Goal: Transaction & Acquisition: Purchase product/service

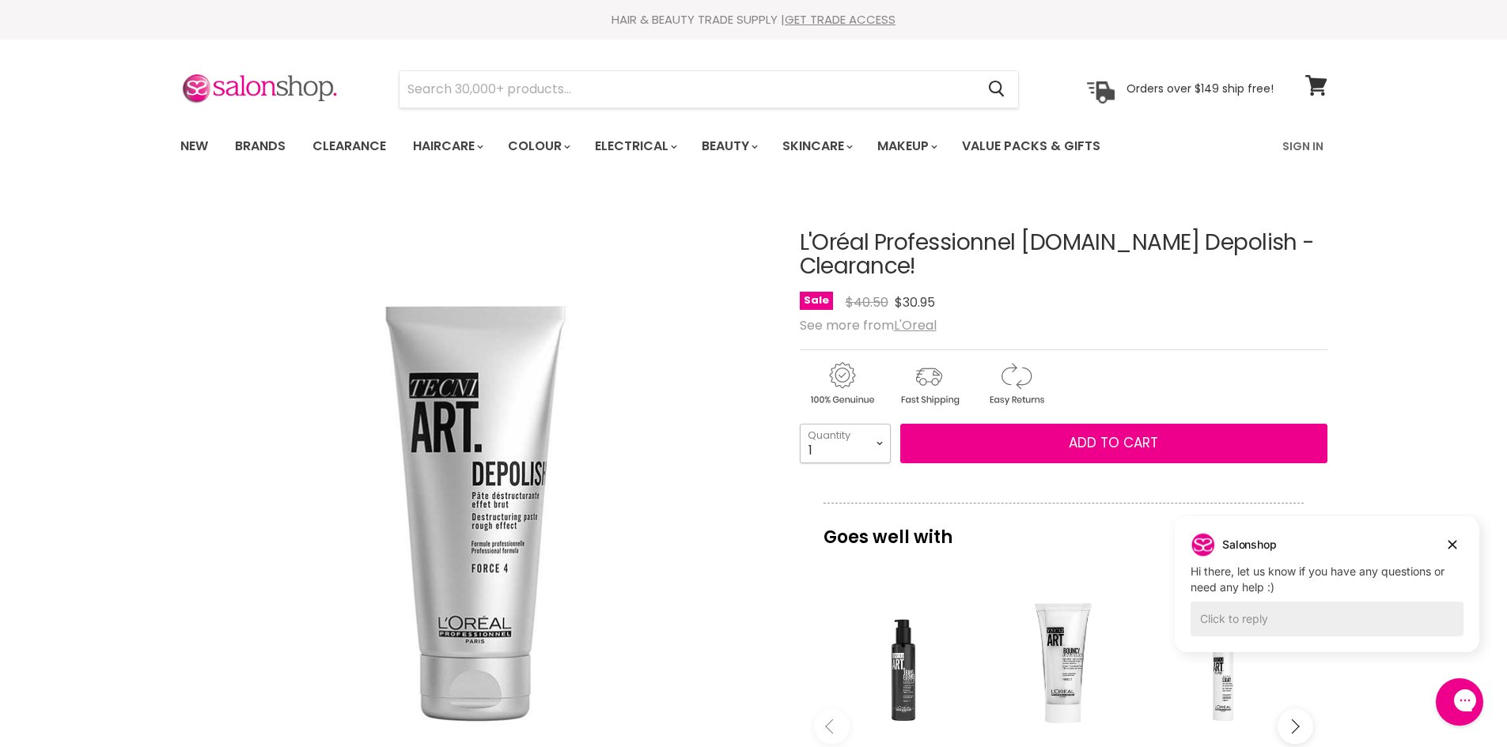
click at [872, 444] on select "1 2 3 4 5 6 7 8 9 10+" at bounding box center [845, 444] width 91 height 40
select select "4"
click at [800, 424] on select "1 2 3 4 5 6 7 8 9 10+" at bounding box center [845, 444] width 91 height 40
type input "4"
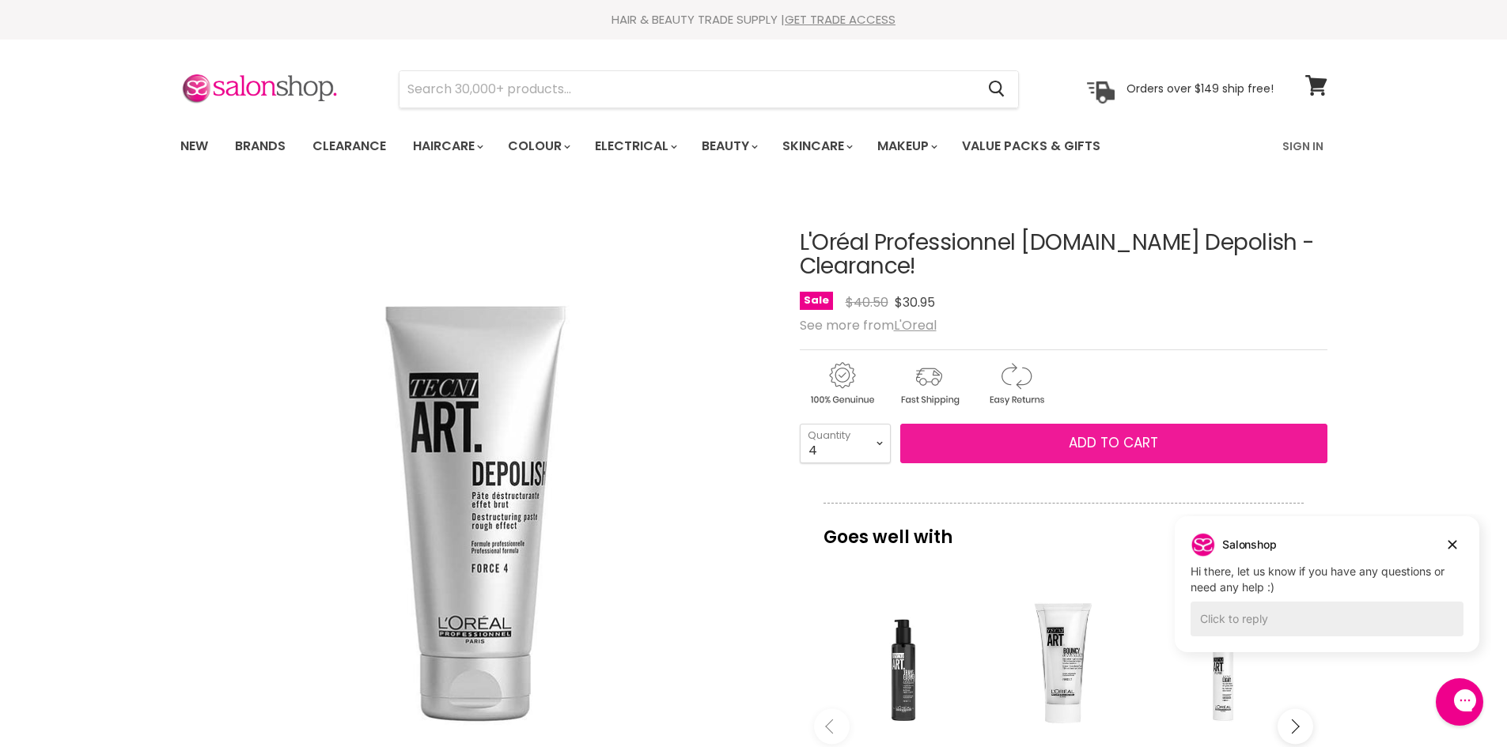
click at [982, 456] on button "Add to cart" at bounding box center [1113, 444] width 427 height 40
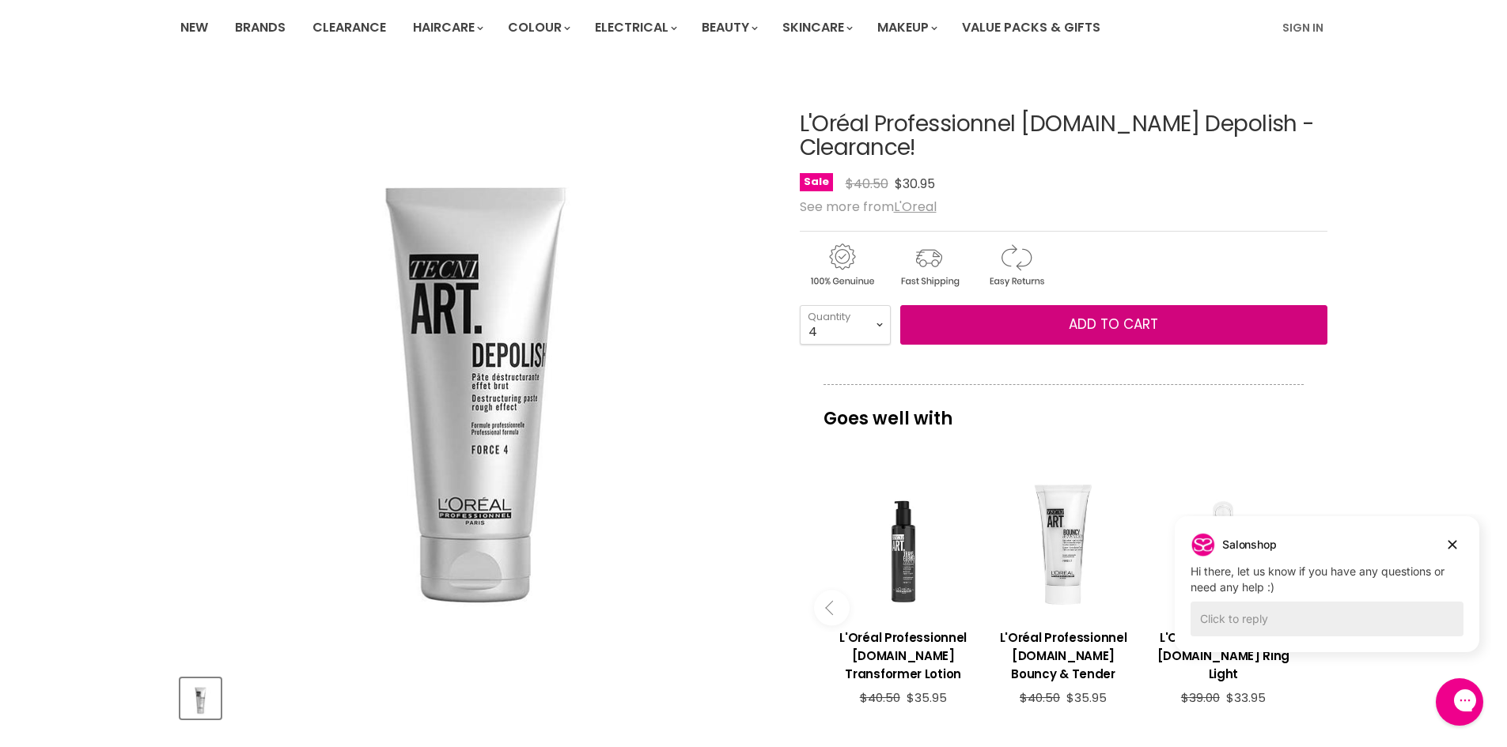
scroll to position [138, 0]
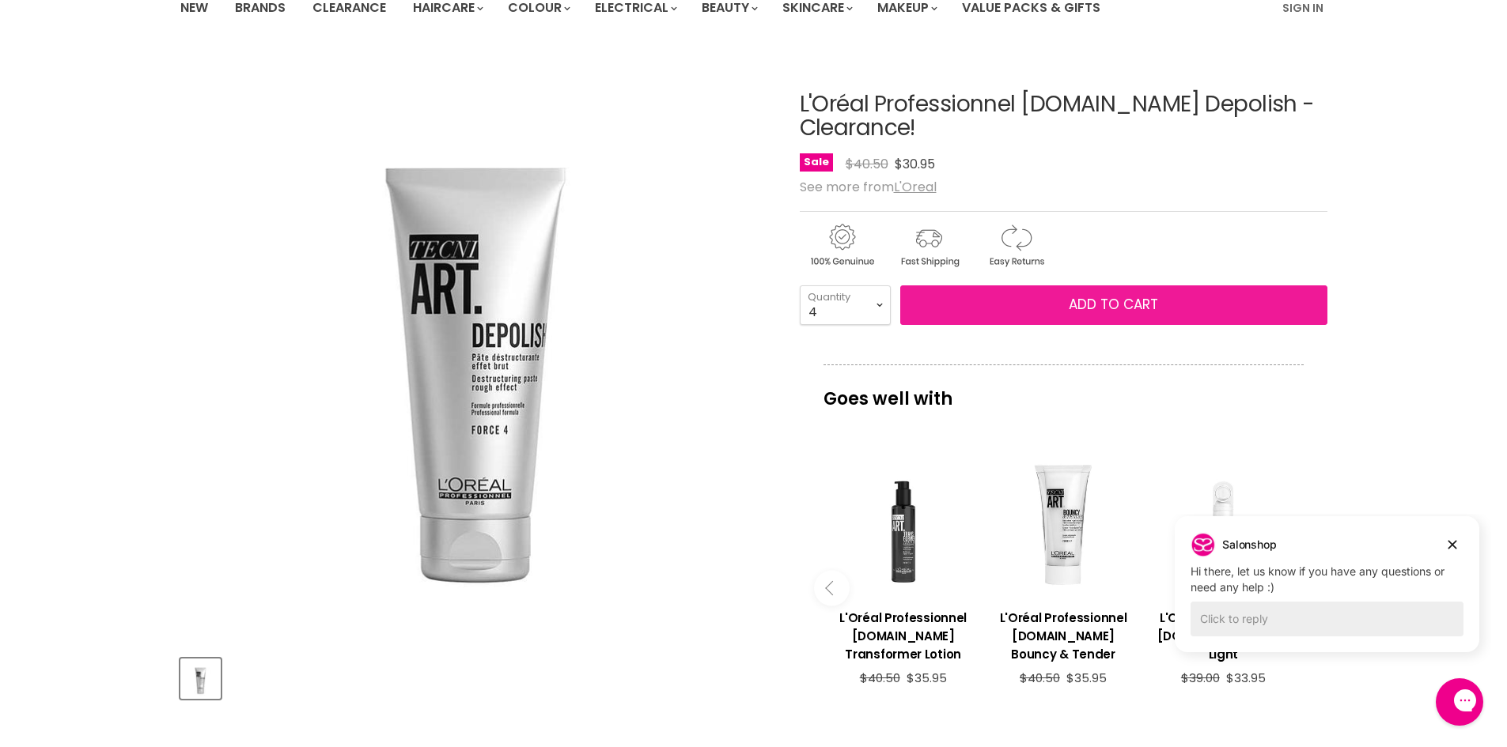
click at [1138, 309] on span "Add to cart" at bounding box center [1113, 304] width 89 height 19
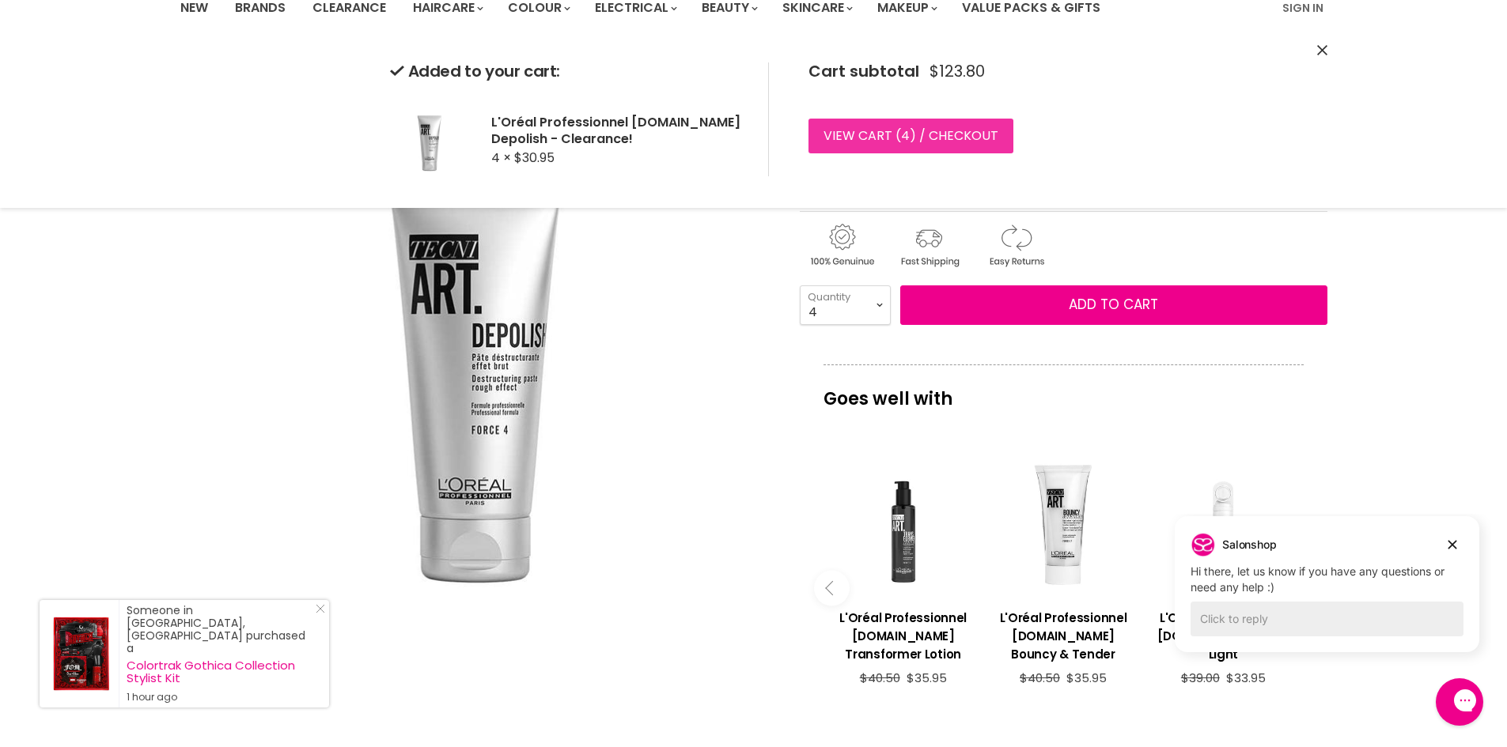
click at [918, 142] on link "View cart ( 4 ) / Checkout" at bounding box center [910, 136] width 205 height 35
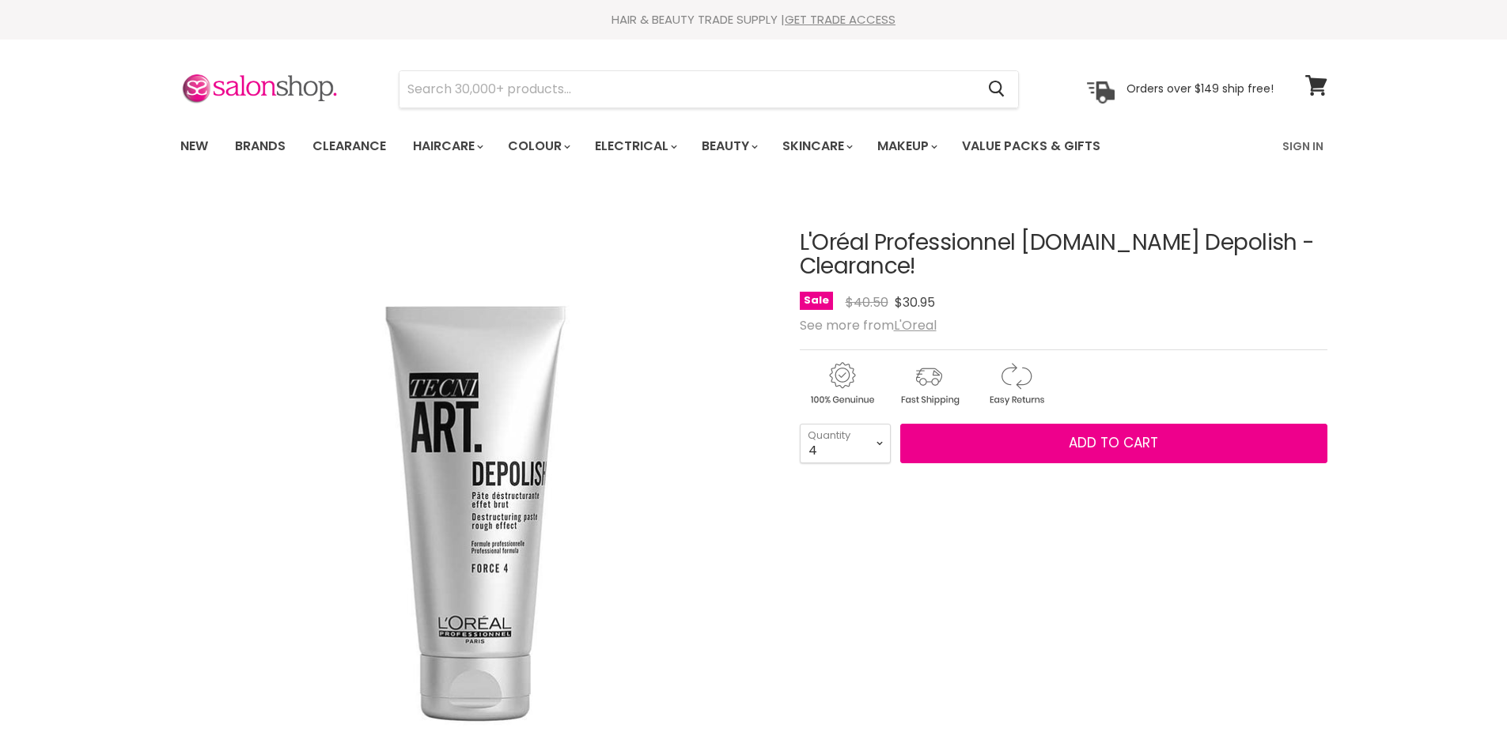
click at [875, 424] on select "1 2 3 4 5 6 7 8 9 10+" at bounding box center [845, 444] width 91 height 40
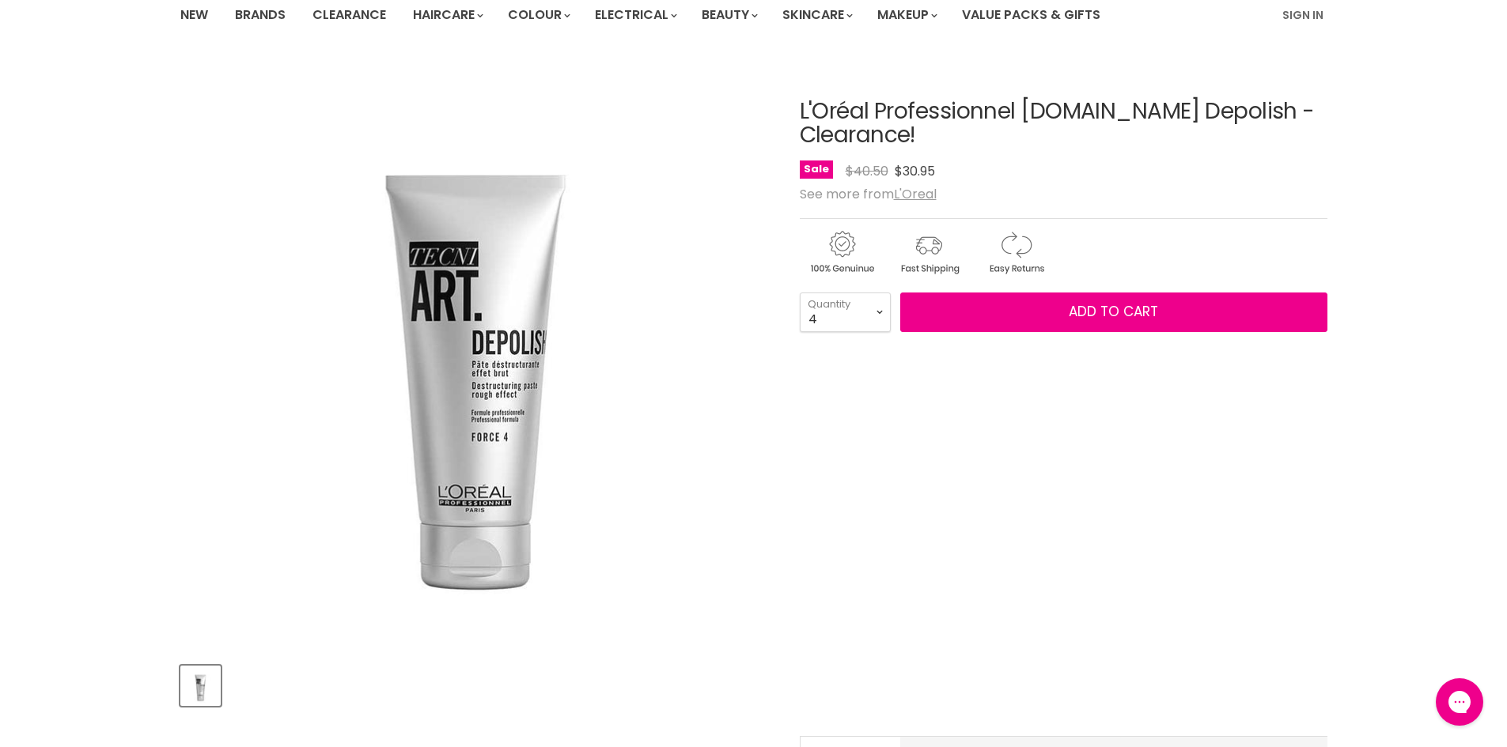
select select "1"
click at [800, 293] on select "1 2 3 4 5 6 7 8 9 10+" at bounding box center [845, 313] width 91 height 40
type input "1"
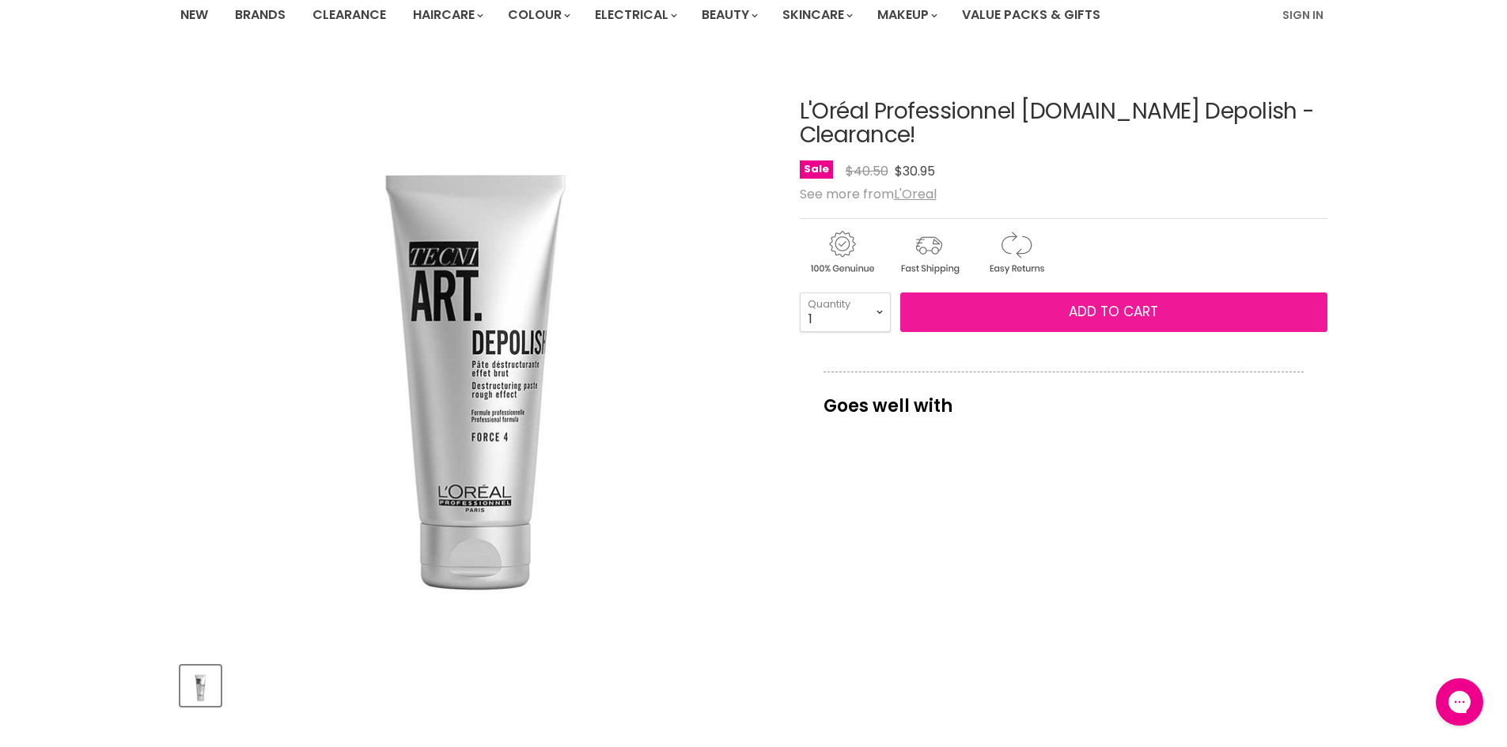
click at [1086, 320] on span "Add to cart" at bounding box center [1113, 311] width 89 height 19
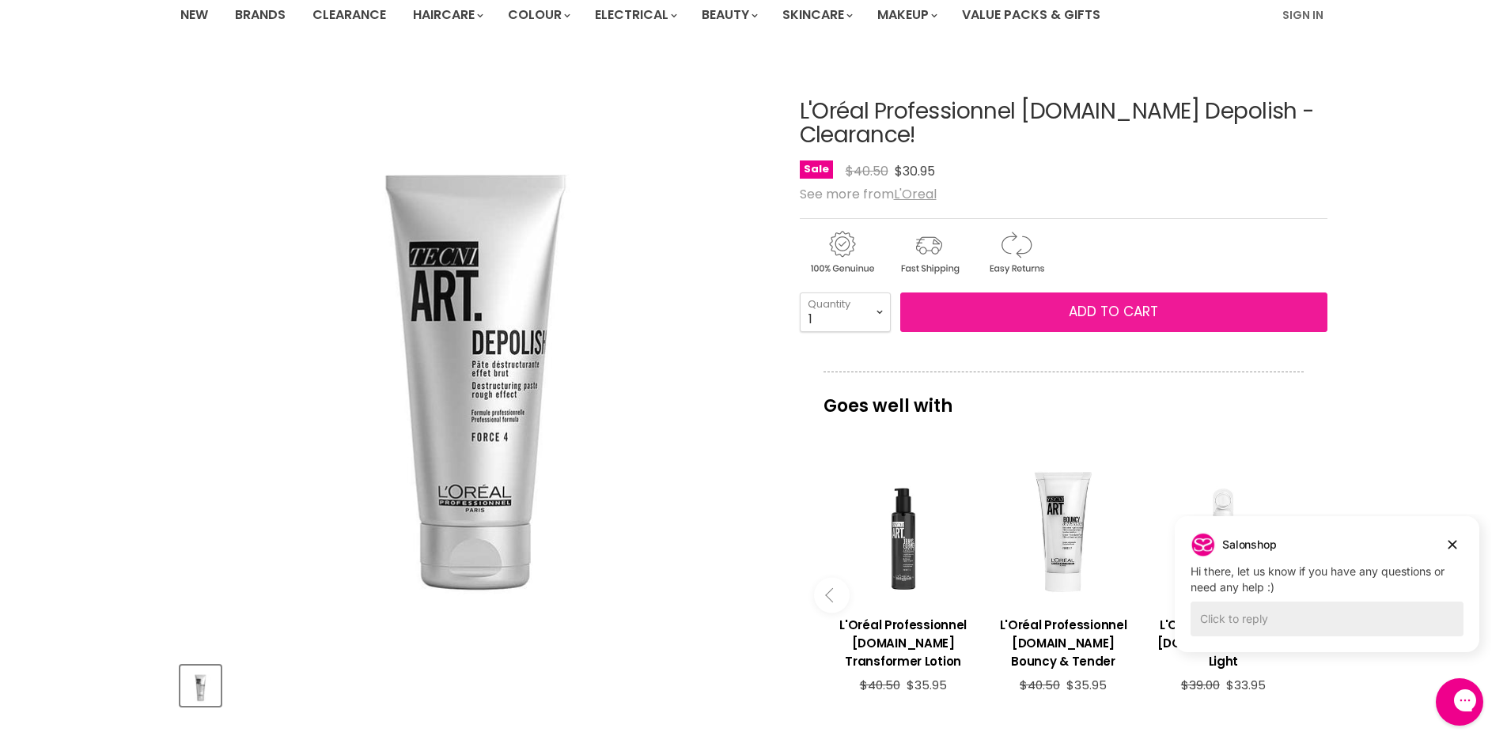
click at [1085, 307] on span "Add to cart" at bounding box center [1113, 311] width 89 height 19
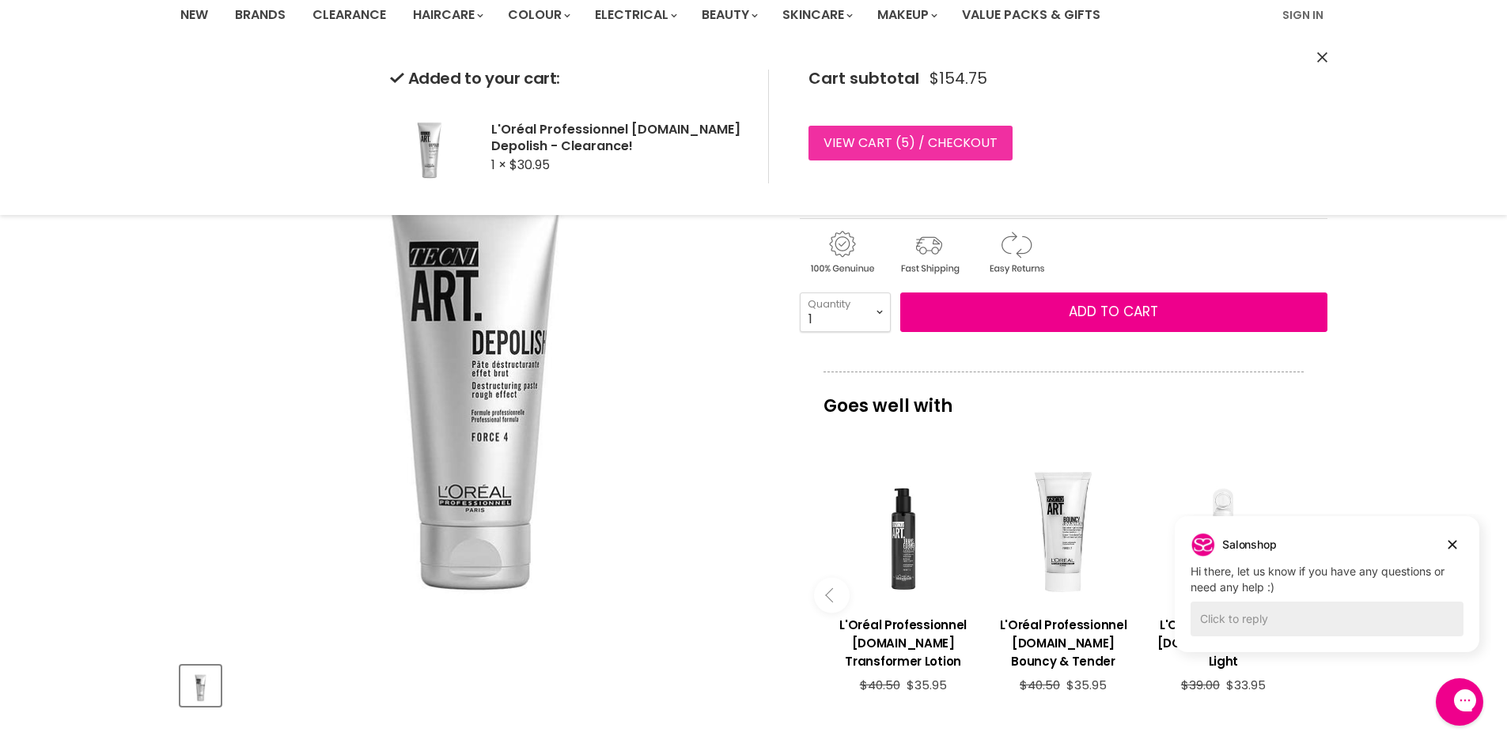
drag, startPoint x: 903, startPoint y: 146, endPoint x: 928, endPoint y: 146, distance: 24.5
click at [903, 146] on span "5" at bounding box center [905, 143] width 8 height 18
